Goal: Find specific page/section: Find specific page/section

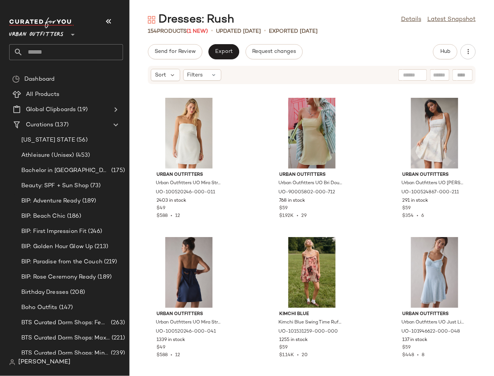
click at [75, 36] on icon at bounding box center [72, 34] width 9 height 9
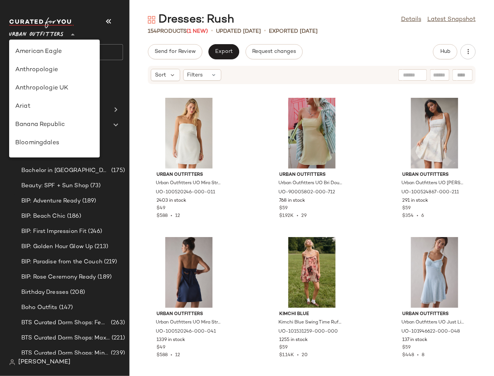
scroll to position [437, 0]
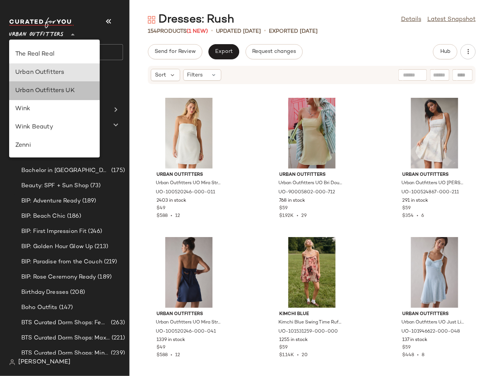
click at [80, 88] on div "Urban Outfitters UK" at bounding box center [54, 90] width 78 height 9
type input "**"
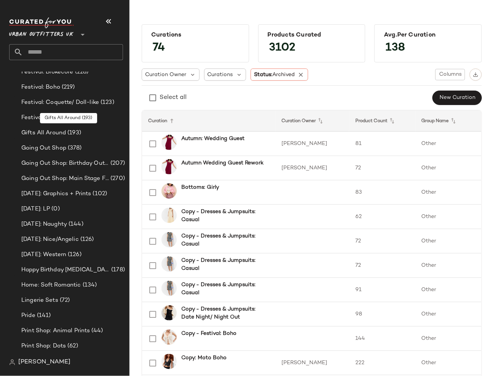
scroll to position [559, 0]
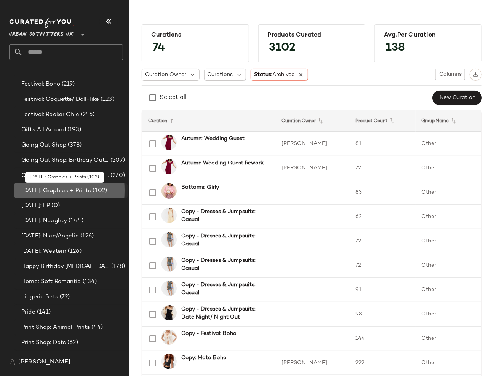
click at [107, 192] on span "(102)" at bounding box center [99, 191] width 16 height 9
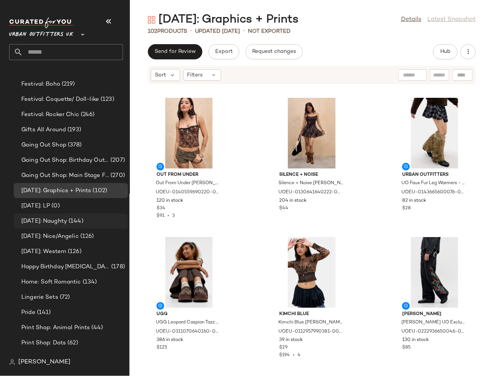
click at [83, 223] on span "(144)" at bounding box center [75, 221] width 16 height 9
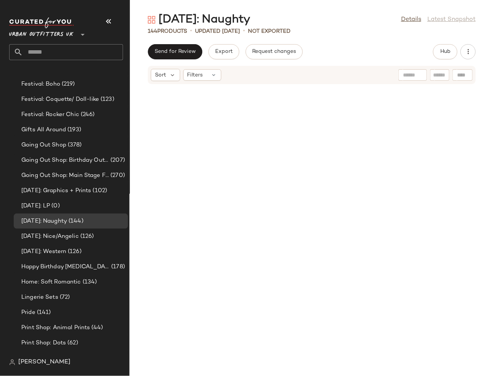
scroll to position [5348, 0]
click at [107, 237] on div "[DATE]: Nice/Angelic (126)" at bounding box center [72, 236] width 106 height 9
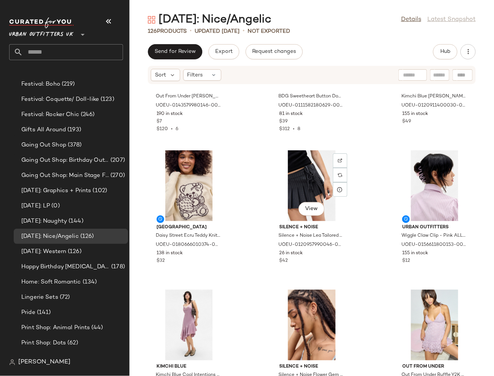
scroll to position [4212, 0]
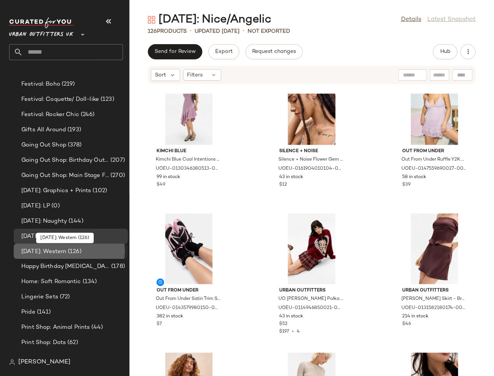
click at [93, 253] on div "[DATE]: Western (126)" at bounding box center [72, 252] width 106 height 9
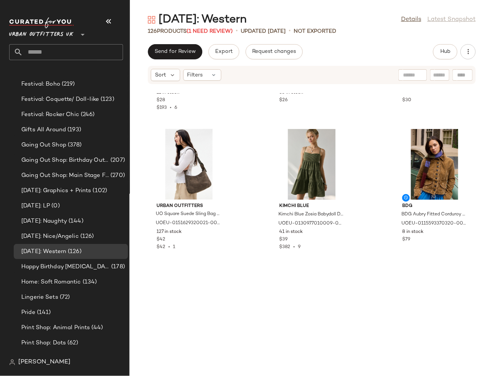
scroll to position [4864, 0]
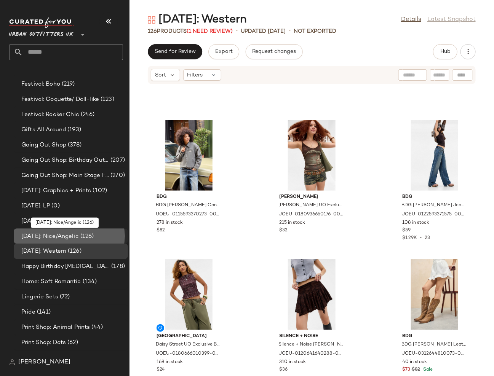
click at [90, 235] on span "(126)" at bounding box center [86, 236] width 15 height 9
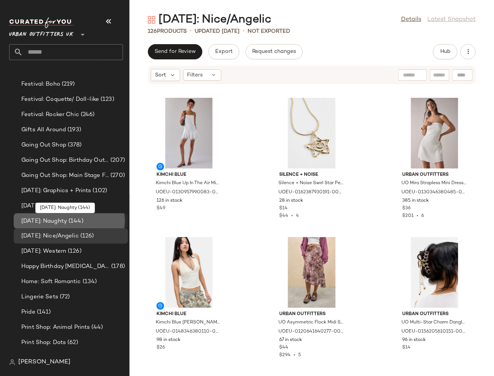
click at [101, 221] on div "[DATE]: Naughty (144)" at bounding box center [72, 221] width 106 height 9
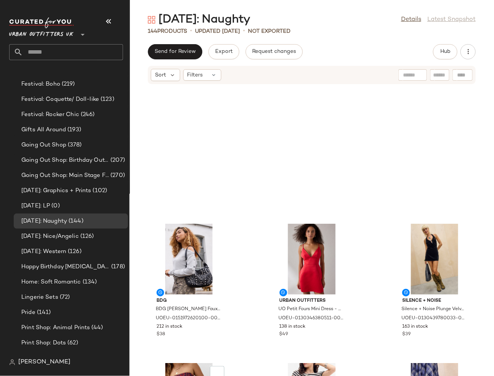
scroll to position [328, 0]
